Goal: Task Accomplishment & Management: Manage account settings

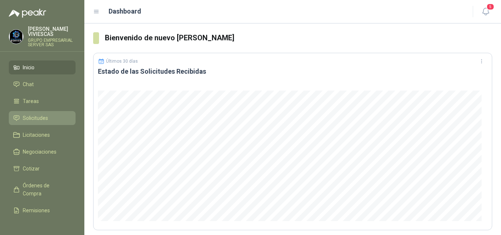
click at [35, 117] on span "Solicitudes" at bounding box center [35, 118] width 25 height 8
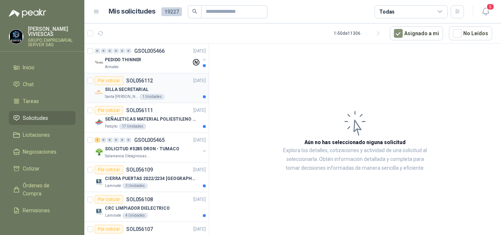
click at [118, 81] on div "Por cotizar" at bounding box center [109, 80] width 29 height 9
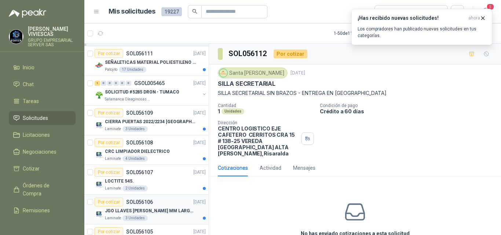
scroll to position [73, 0]
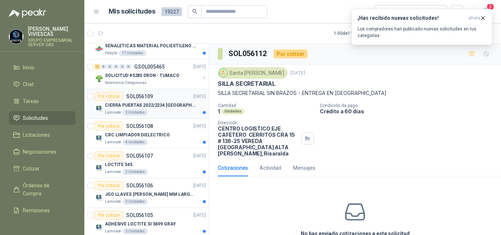
click at [135, 102] on p "CIERRA PUERTAS 2022/2234 [GEOGRAPHIC_DATA]" at bounding box center [150, 105] width 91 height 7
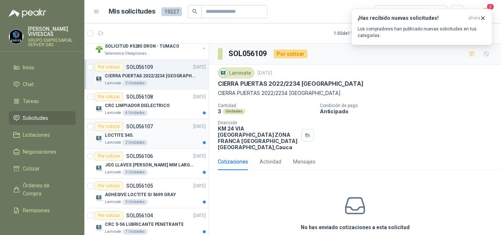
scroll to position [110, 0]
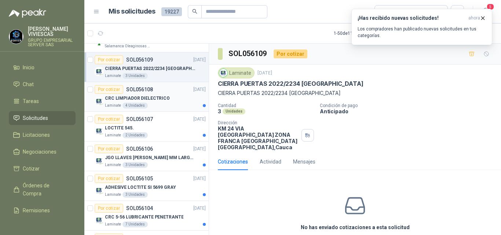
click at [139, 97] on p "CRC LIMPIADOR DIELECTRICO" at bounding box center [137, 98] width 65 height 7
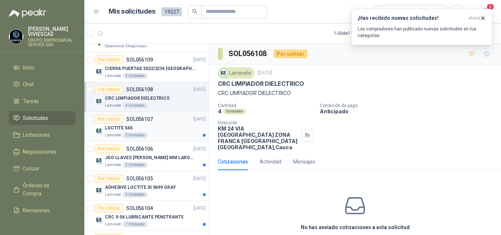
click at [120, 120] on div "Por cotizar" at bounding box center [109, 119] width 29 height 9
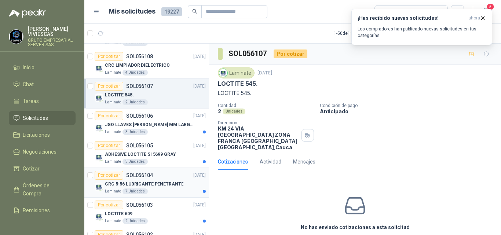
scroll to position [147, 0]
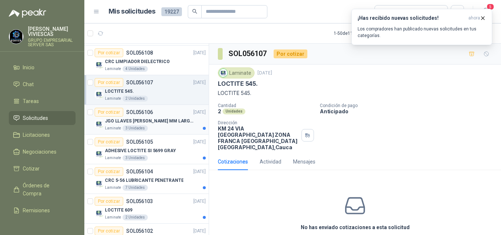
click at [156, 118] on p "JGO LLAVES [PERSON_NAME] MM LARGAS 4972M [PERSON_NAME]" at bounding box center [150, 121] width 91 height 7
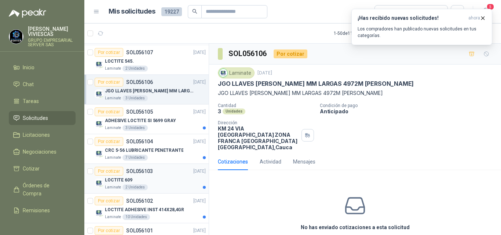
scroll to position [184, 0]
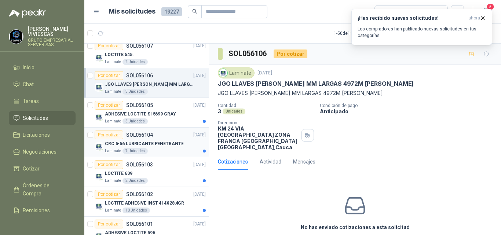
click at [134, 141] on p "CRC 5-56 LUBRICANTE PENETRANTE" at bounding box center [144, 144] width 79 height 7
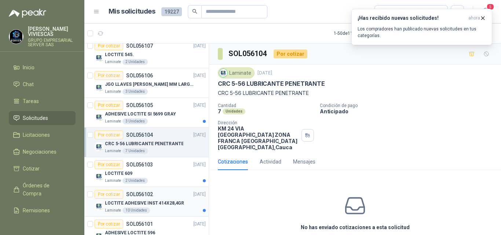
scroll to position [220, 0]
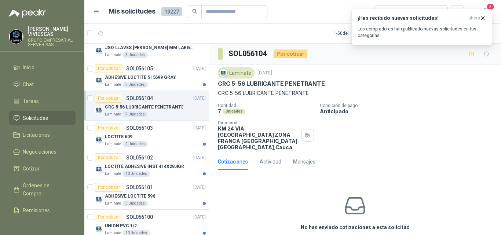
click at [121, 104] on p "CRC 5-56 LUBRICANTE PENETRANTE" at bounding box center [144, 107] width 79 height 7
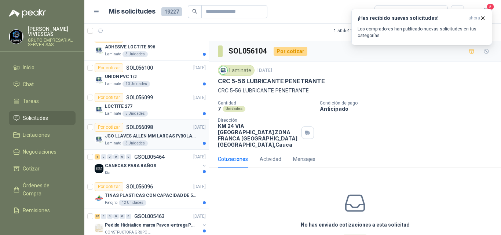
scroll to position [257, 0]
